Goal: Transaction & Acquisition: Purchase product/service

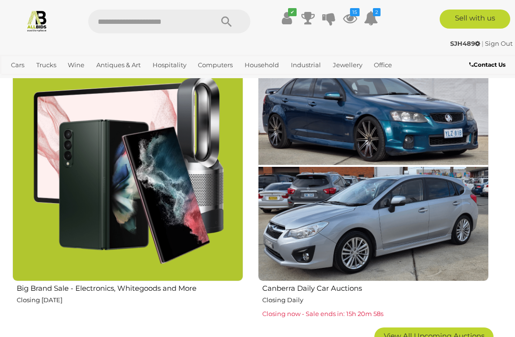
scroll to position [1388, 0]
click at [357, 14] on icon "15" at bounding box center [355, 12] width 10 height 8
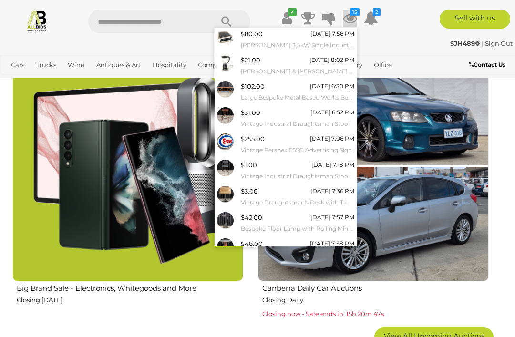
scroll to position [53, 0]
click at [278, 188] on div "$3.00 Tuesday 7:36 PM Vintage Draughtsman's Desk with Timber Top" at bounding box center [297, 195] width 113 height 21
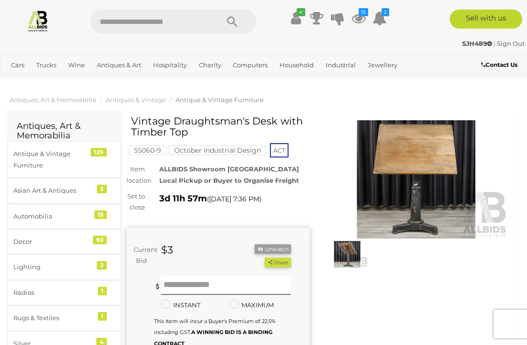
scroll to position [1, 0]
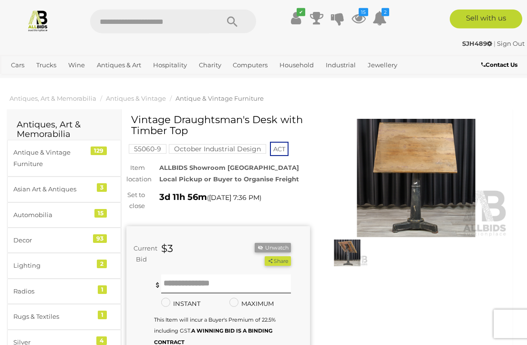
click at [436, 165] on img at bounding box center [415, 178] width 183 height 118
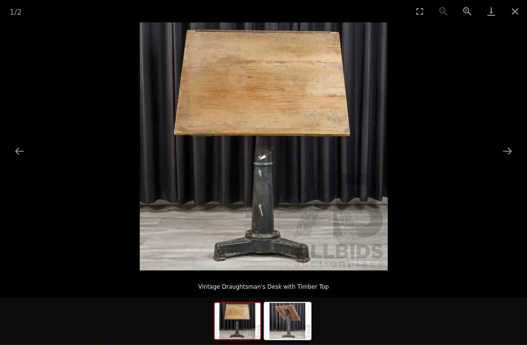
click at [296, 321] on img at bounding box center [287, 321] width 46 height 36
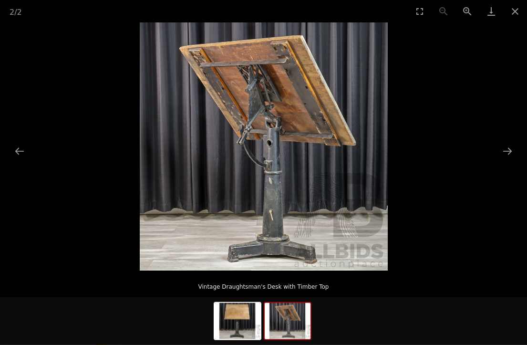
click at [515, 149] on button "Next slide" at bounding box center [507, 151] width 20 height 19
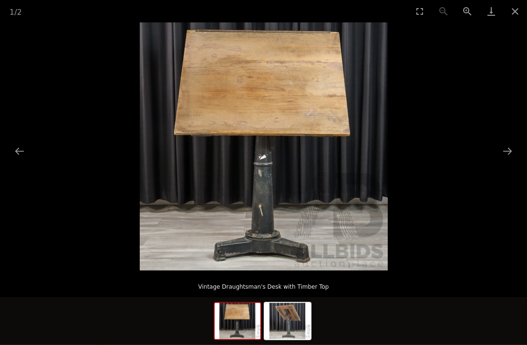
click at [510, 155] on button "Next slide" at bounding box center [507, 151] width 20 height 19
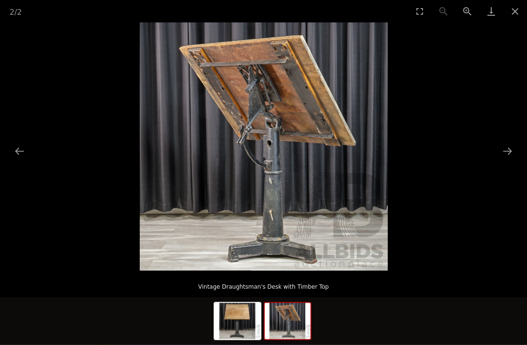
click at [522, 12] on button "Close gallery" at bounding box center [515, 11] width 24 height 22
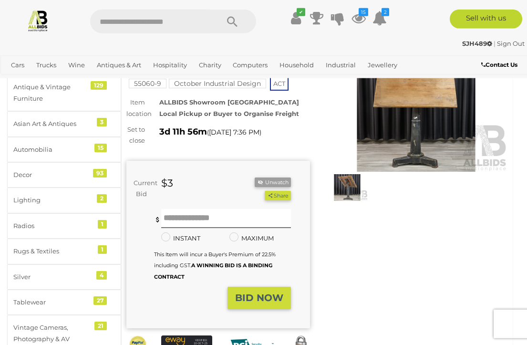
scroll to position [61, 0]
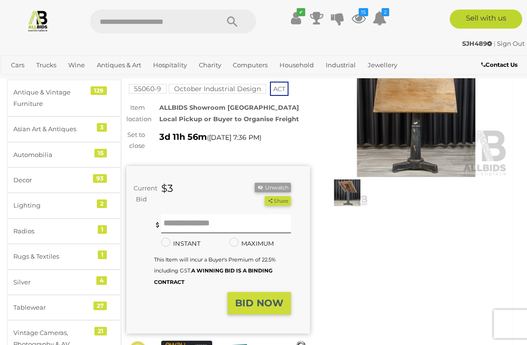
click at [356, 189] on img at bounding box center [346, 192] width 41 height 27
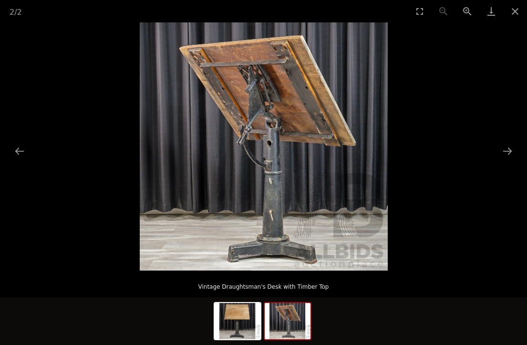
click at [508, 153] on button "Next slide" at bounding box center [507, 151] width 20 height 19
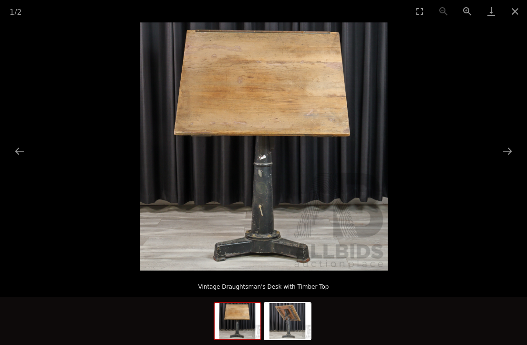
click at [524, 10] on button "Close gallery" at bounding box center [515, 11] width 24 height 22
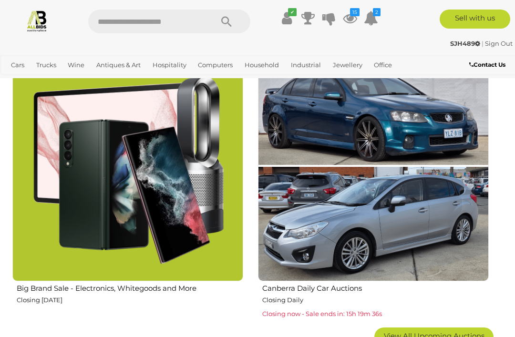
scroll to position [1388, 0]
click at [354, 16] on icon "15" at bounding box center [355, 12] width 10 height 8
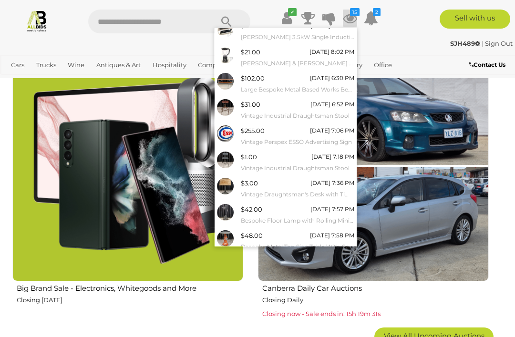
scroll to position [61, 0]
click at [315, 255] on link "View All" at bounding box center [285, 262] width 142 height 17
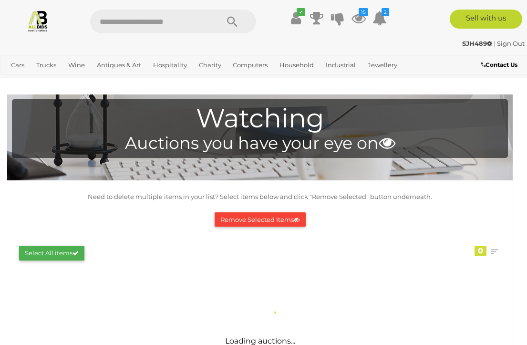
scroll to position [1, 0]
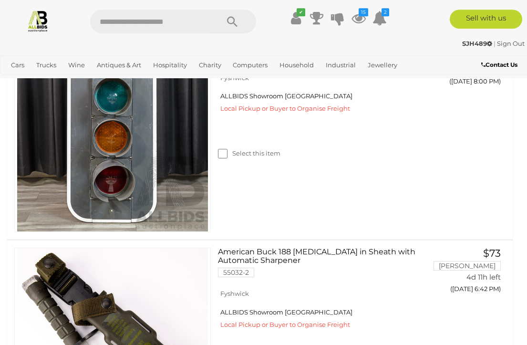
scroll to position [2253, 0]
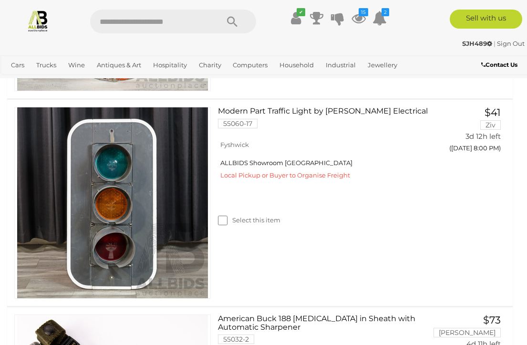
click at [48, 16] on img at bounding box center [38, 21] width 22 height 22
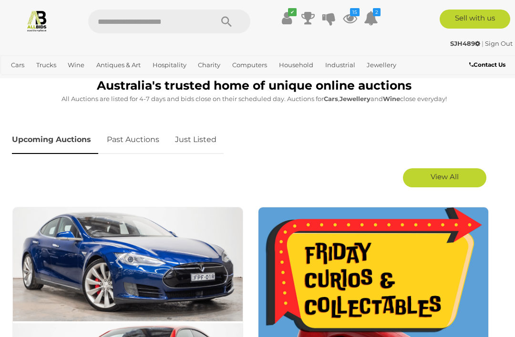
scroll to position [392, 0]
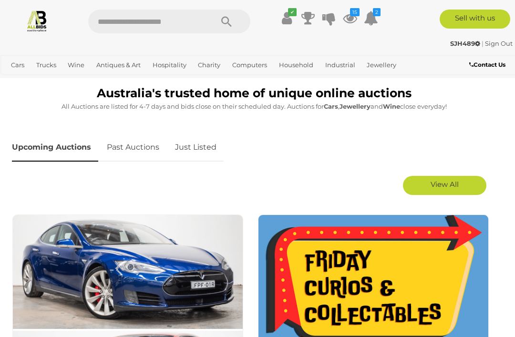
click at [450, 184] on span "View All" at bounding box center [444, 184] width 28 height 9
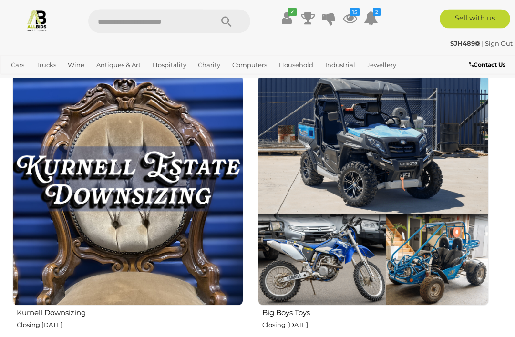
scroll to position [3582, 0]
click at [400, 268] on img at bounding box center [373, 190] width 231 height 231
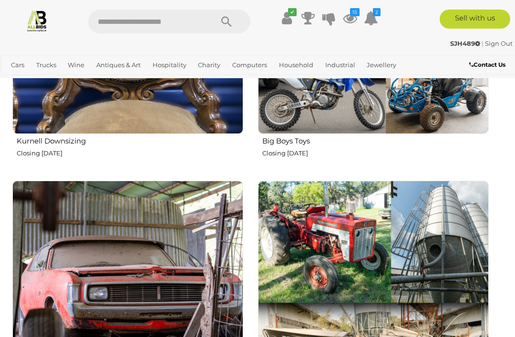
scroll to position [3680, 0]
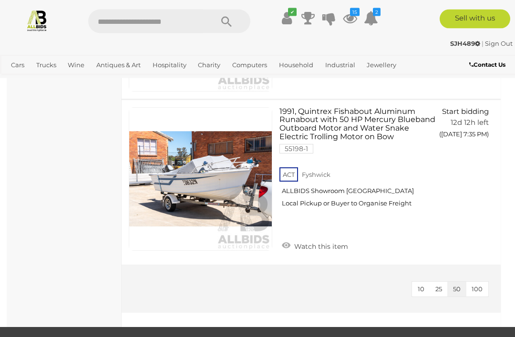
scroll to position [1160, 0]
click at [249, 204] on img at bounding box center [200, 179] width 142 height 142
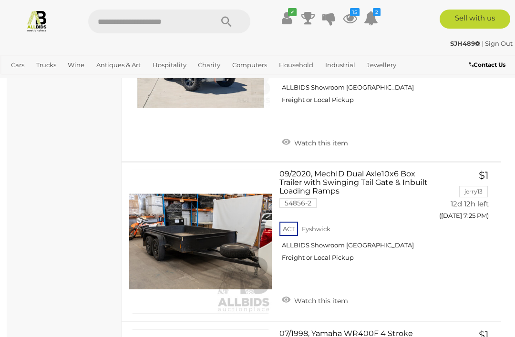
scroll to position [779, 0]
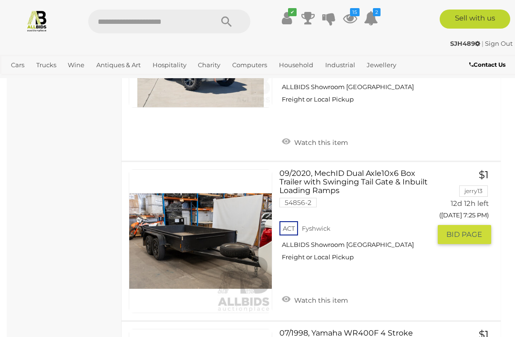
click at [233, 261] on img at bounding box center [200, 241] width 142 height 142
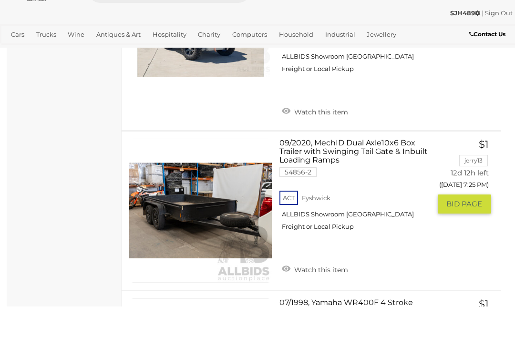
scroll to position [810, 0]
